Goal: Task Accomplishment & Management: Complete application form

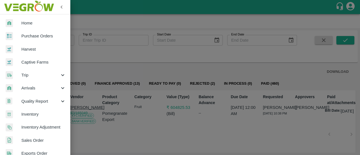
scroll to position [113, 0]
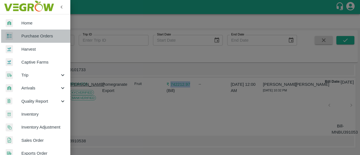
click at [44, 36] on span "Purchase Orders" at bounding box center [43, 36] width 44 height 6
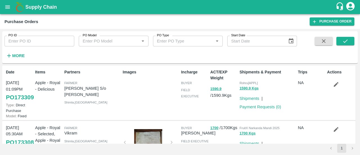
click at [1, 1] on button "open drawer" at bounding box center [7, 7] width 13 height 13
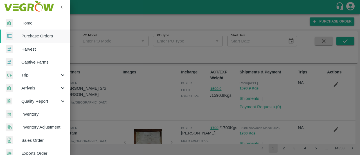
click at [102, 49] on div at bounding box center [180, 77] width 360 height 155
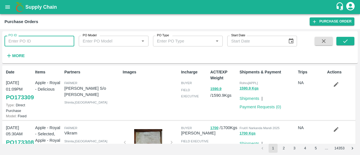
click at [43, 38] on input "PO ID" at bounding box center [40, 41] width 70 height 11
paste input "163541"
type input "163541"
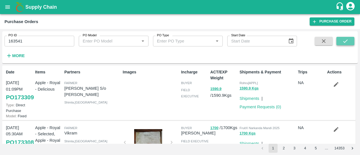
click at [347, 41] on icon "submit" at bounding box center [346, 41] width 6 height 6
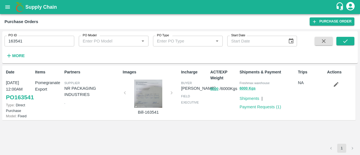
click at [154, 91] on div at bounding box center [148, 94] width 42 height 28
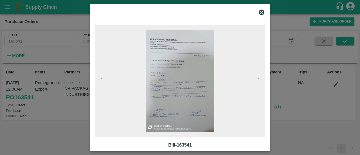
click at [174, 82] on img at bounding box center [180, 80] width 69 height 101
click at [262, 15] on icon at bounding box center [262, 13] width 6 height 6
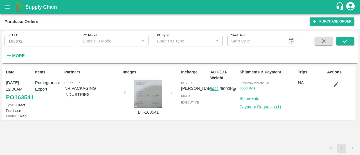
click at [258, 108] on link "Payment Requests ( 1 )" at bounding box center [261, 107] width 42 height 5
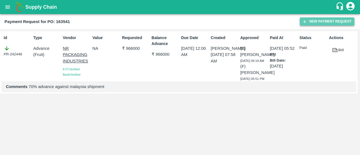
click at [317, 25] on button "New Payment Request" at bounding box center [327, 21] width 55 height 8
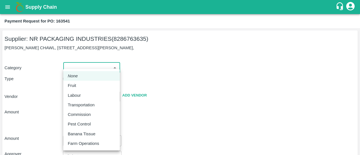
click at [99, 67] on body "Supply Chain Payment Request for PO: 163541 Supplier: NR PACKAGING INDUSTRIES (…" at bounding box center [180, 77] width 360 height 155
click at [78, 84] on div "Fruit" at bounding box center [73, 85] width 11 height 6
type input "1"
type input "NR PACKAGING INDUSTRIES - 8286763635(Supplier)"
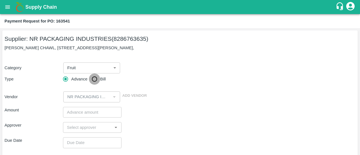
click at [93, 79] on input "Bill" at bounding box center [94, 78] width 11 height 11
radio input "true"
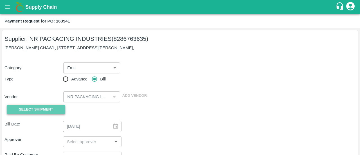
click at [39, 108] on span "Select Shipment" at bounding box center [36, 109] width 34 height 6
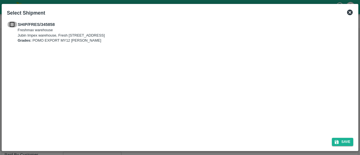
click at [12, 24] on input "checkbox" at bounding box center [12, 24] width 11 height 6
checkbox input "true"
click at [339, 140] on icon "submit" at bounding box center [336, 142] width 5 height 5
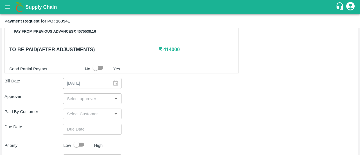
scroll to position [145, 0]
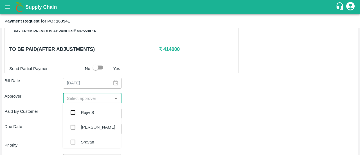
click at [82, 100] on input "input" at bounding box center [88, 98] width 46 height 7
type input "ayu"
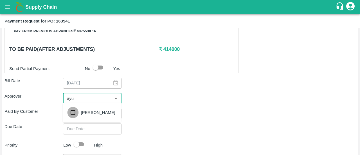
click at [74, 112] on input "checkbox" at bounding box center [72, 112] width 11 height 11
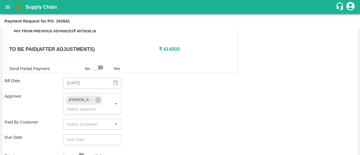
click at [163, 100] on div "Approver Ayush Khandal ​" at bounding box center [180, 103] width 351 height 21
type input "DD/MM/YYYY hh:mm aa"
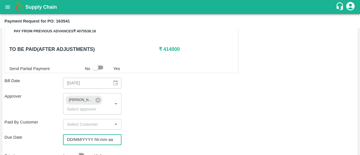
click at [81, 144] on input "DD/MM/YYYY hh:mm aa" at bounding box center [90, 139] width 55 height 11
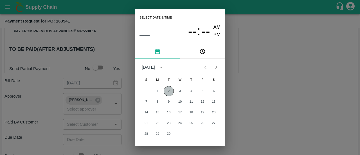
click at [168, 89] on button "2" at bounding box center [169, 91] width 10 height 10
type input "02/09/2025 12:00 AM"
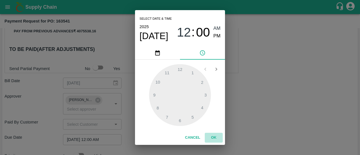
click at [212, 140] on button "OK" at bounding box center [214, 138] width 18 height 10
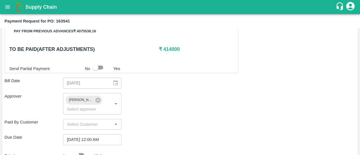
drag, startPoint x: 154, startPoint y: 129, endPoint x: 143, endPoint y: 137, distance: 14.0
click at [143, 137] on div "Due Date 02/09/2025 12:00 AM ​" at bounding box center [180, 139] width 351 height 11
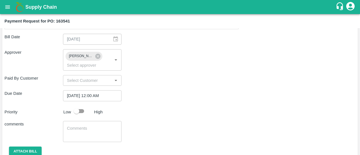
scroll to position [189, 0]
click at [83, 114] on input "checkbox" at bounding box center [77, 110] width 32 height 11
checkbox input "true"
click at [74, 122] on div "x ​" at bounding box center [92, 130] width 59 height 21
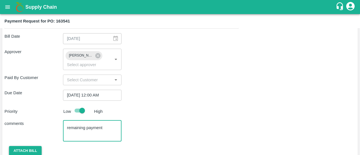
type textarea "remaining payment"
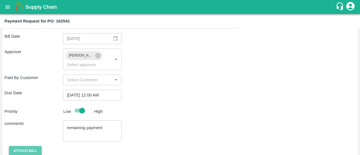
click at [23, 151] on button "Attach bill" at bounding box center [25, 151] width 33 height 10
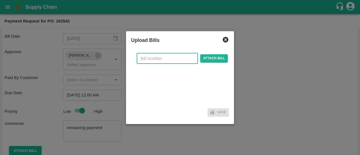
click at [177, 58] on input "text" at bounding box center [167, 58] width 61 height 11
type input "163541"
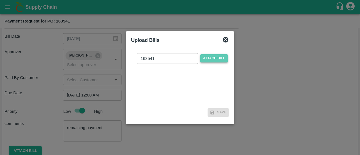
click at [220, 58] on span "Attach bill" at bounding box center [214, 58] width 28 height 8
click at [0, 0] on input "Attach bill" at bounding box center [0, 0] width 0 height 0
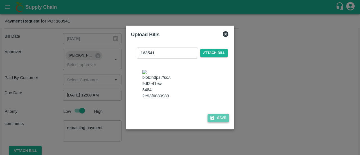
click at [215, 121] on button "Save" at bounding box center [218, 118] width 21 height 8
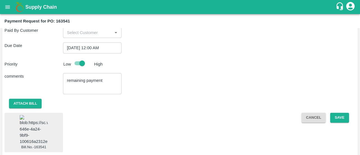
scroll to position [249, 0]
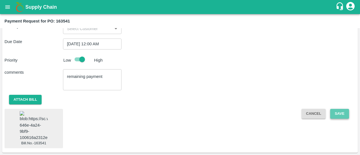
click at [342, 109] on button "Save" at bounding box center [339, 114] width 19 height 10
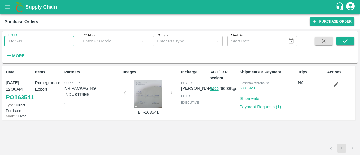
click at [18, 38] on input "163541" at bounding box center [40, 41] width 70 height 11
paste input "text"
type input "166127"
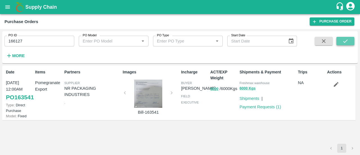
click at [351, 37] on button "submit" at bounding box center [346, 41] width 18 height 8
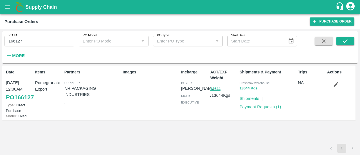
click at [143, 94] on div "Images" at bounding box center [149, 93] width 59 height 52
click at [218, 88] on button "13644" at bounding box center [216, 89] width 10 height 6
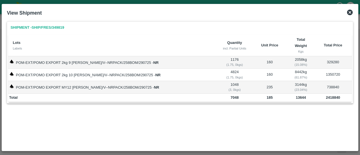
click at [350, 10] on icon at bounding box center [350, 13] width 6 height 6
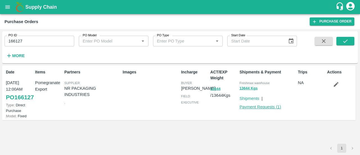
click at [247, 108] on link "Payment Requests ( 1 )" at bounding box center [261, 107] width 42 height 5
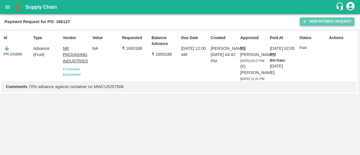
click at [315, 22] on button "New Payment Request" at bounding box center [327, 21] width 55 height 8
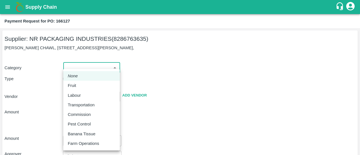
click at [91, 66] on body "Supply Chain Payment Request for PO: 166127 Supplier: NR PACKAGING INDUSTRIES (…" at bounding box center [180, 77] width 360 height 155
click at [73, 84] on p "Fruit" at bounding box center [72, 85] width 8 height 6
type input "1"
type input "NR PACKAGING INDUSTRIES - 8286763635(Supplier)"
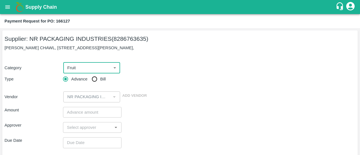
click at [95, 79] on input "Bill" at bounding box center [94, 78] width 11 height 11
radio input "true"
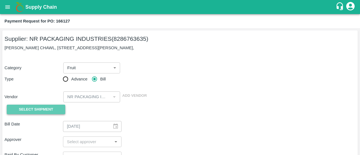
click at [47, 109] on span "Select Shipment" at bounding box center [36, 109] width 34 height 6
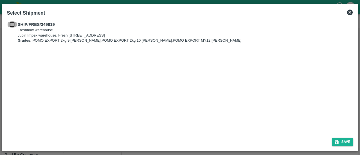
click at [13, 24] on input "checkbox" at bounding box center [12, 24] width 11 height 6
checkbox input "true"
click at [337, 140] on icon "submit" at bounding box center [337, 142] width 4 height 4
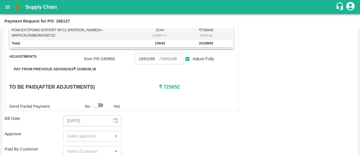
scroll to position [151, 0]
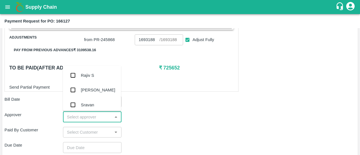
click at [76, 118] on input "input" at bounding box center [88, 116] width 46 height 7
type input "ayu"
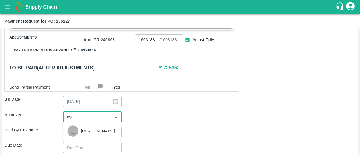
click at [73, 131] on input "checkbox" at bounding box center [72, 131] width 11 height 11
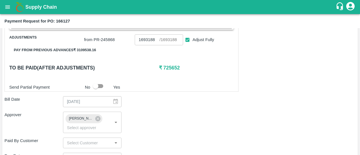
click at [175, 115] on div "Approver Ayush Khandal ​" at bounding box center [180, 122] width 351 height 21
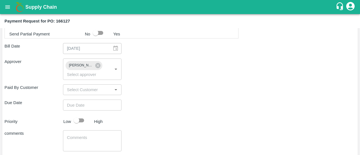
scroll to position [205, 0]
type input "DD/MM/YYYY hh:mm aa"
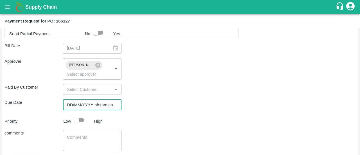
click at [95, 102] on input "DD/MM/YYYY hh:mm aa" at bounding box center [90, 104] width 55 height 11
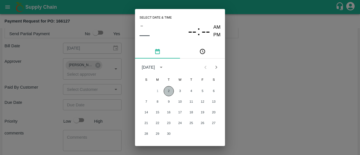
click at [166, 90] on button "2" at bounding box center [169, 91] width 10 height 10
type input "02/09/2025 12:00 AM"
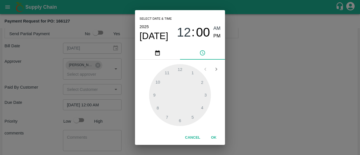
click at [216, 138] on button "OK" at bounding box center [214, 138] width 18 height 10
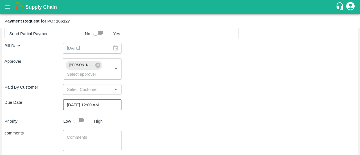
click at [78, 121] on input "checkbox" at bounding box center [77, 120] width 32 height 11
checkbox input "true"
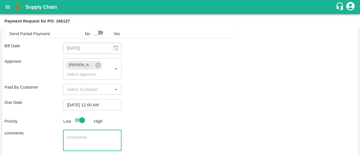
click at [72, 135] on textarea at bounding box center [92, 141] width 51 height 12
type textarea "remaining payment"
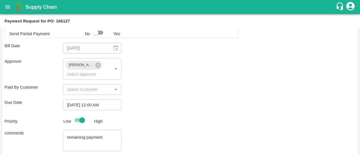
click at [173, 117] on div "Priority Low High" at bounding box center [179, 120] width 354 height 11
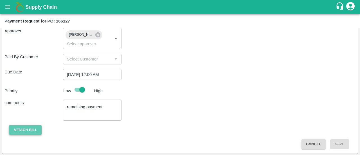
click at [31, 132] on button "Attach bill" at bounding box center [25, 130] width 33 height 10
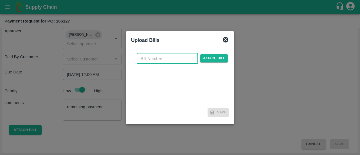
click at [151, 64] on input "text" at bounding box center [167, 58] width 61 height 11
type input "166127"
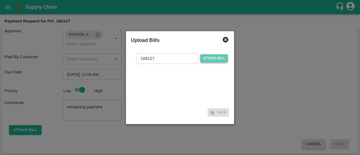
click at [207, 58] on span "Attach bill" at bounding box center [214, 58] width 28 height 8
click at [0, 0] on input "Attach bill" at bounding box center [0, 0] width 0 height 0
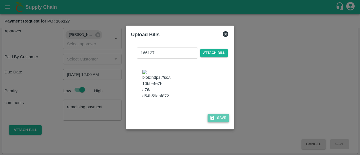
click at [222, 122] on button "Save" at bounding box center [218, 118] width 21 height 8
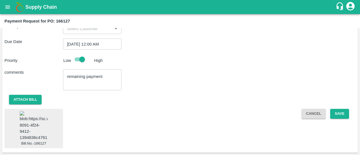
scroll to position [277, 0]
click at [341, 109] on button "Save" at bounding box center [339, 114] width 19 height 10
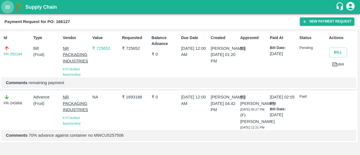
click at [5, 7] on icon "open drawer" at bounding box center [8, 7] width 6 height 6
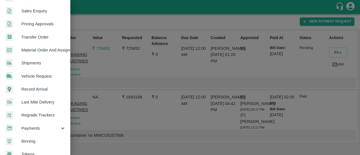
scroll to position [165, 0]
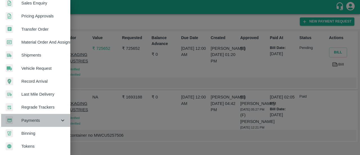
click at [45, 121] on div "Payments" at bounding box center [35, 120] width 70 height 13
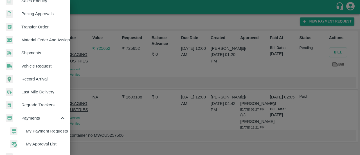
click at [51, 130] on span "My Payment Requests" at bounding box center [46, 131] width 40 height 6
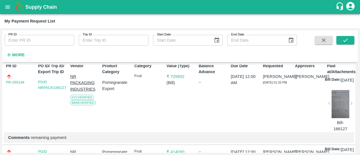
scroll to position [33, 0]
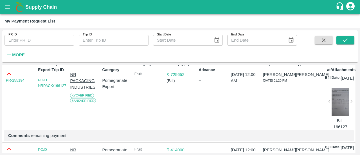
click at [26, 77] on div "PR-255194" at bounding box center [19, 77] width 27 height 12
drag, startPoint x: 26, startPoint y: 81, endPoint x: 0, endPoint y: 75, distance: 27.3
click at [0, 75] on div "PR ID PR ID Trip ID Trip ID Start Date Start Date End Date End Date More DOWNLO…" at bounding box center [180, 91] width 360 height 127
copy link "PR-255194"
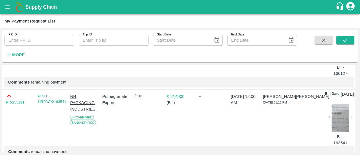
scroll to position [98, 0]
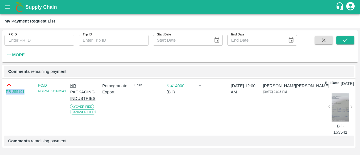
drag, startPoint x: 30, startPoint y: 100, endPoint x: 0, endPoint y: 100, distance: 29.8
click at [0, 100] on div "PR ID PR ID Trip ID Trip ID Start Date Start Date End Date End Date More DOWNLO…" at bounding box center [180, 91] width 360 height 127
copy link "PR-255191"
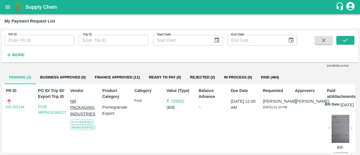
scroll to position [6, 0]
drag, startPoint x: 194, startPoint y: 102, endPoint x: 170, endPoint y: 99, distance: 24.8
click at [170, 99] on div "PR ID PR-255194 PO ID/ Trip ID/ Export Trip ID PO/D NRPACK/166127 Vendor NR PAC…" at bounding box center [179, 126] width 354 height 85
copy p "725652"
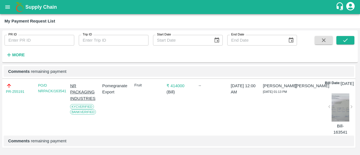
scroll to position [98, 0]
drag, startPoint x: 196, startPoint y: 91, endPoint x: 180, endPoint y: 91, distance: 16.3
click at [180, 91] on div "PR-255191 PO/D NRPACK/163541 NR PACKAGING INDUSTRIES KYC Verified Bank Verified…" at bounding box center [179, 113] width 354 height 69
click at [186, 115] on div "₹ 414000 ( Bill )" at bounding box center [178, 107] width 29 height 55
drag, startPoint x: 194, startPoint y: 94, endPoint x: 168, endPoint y: 89, distance: 26.3
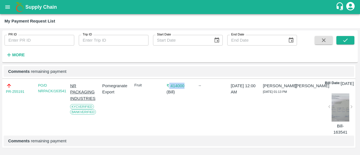
click at [168, 89] on div "PR-255191 PO/D NRPACK/163541 NR PACKAGING INDUSTRIES KYC Verified Bank Verified…" at bounding box center [179, 113] width 354 height 69
copy p "414000"
